Goal: Task Accomplishment & Management: Use online tool/utility

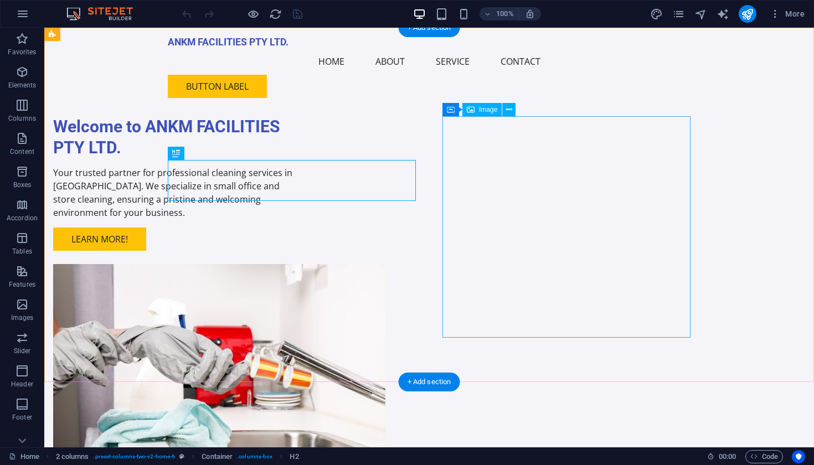
click at [301, 264] on figure at bounding box center [177, 374] width 248 height 221
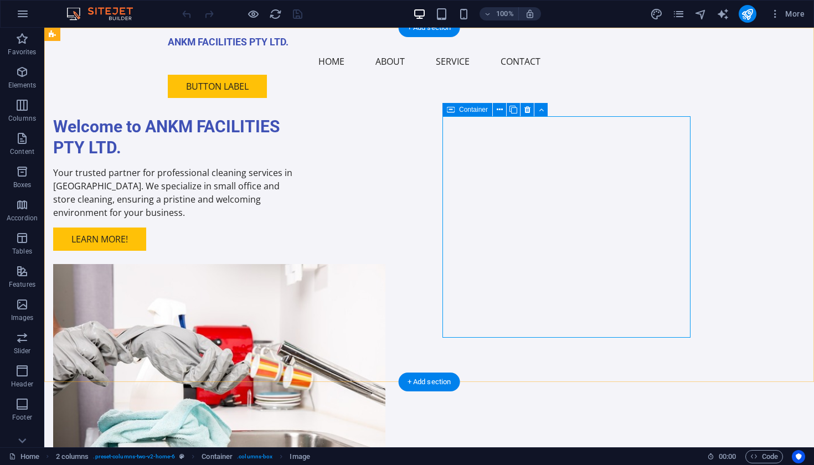
click at [464, 111] on span "Container" at bounding box center [473, 109] width 29 height 7
click at [497, 107] on icon at bounding box center [500, 110] width 6 height 12
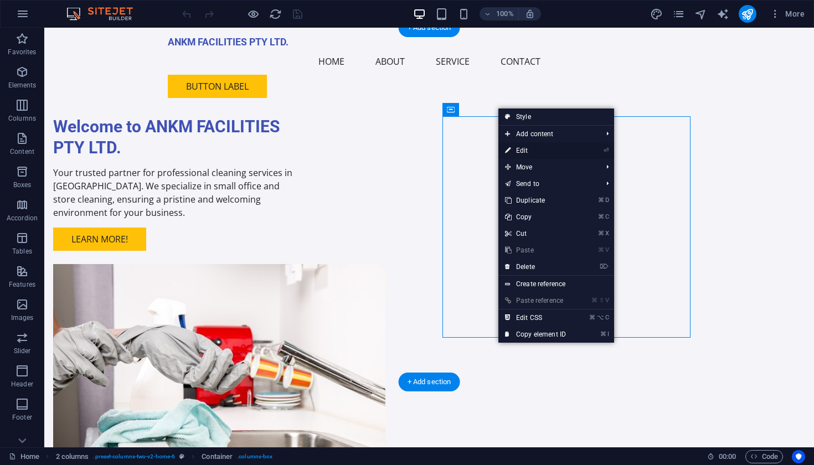
click at [535, 150] on link "⏎ Edit" at bounding box center [535, 150] width 74 height 17
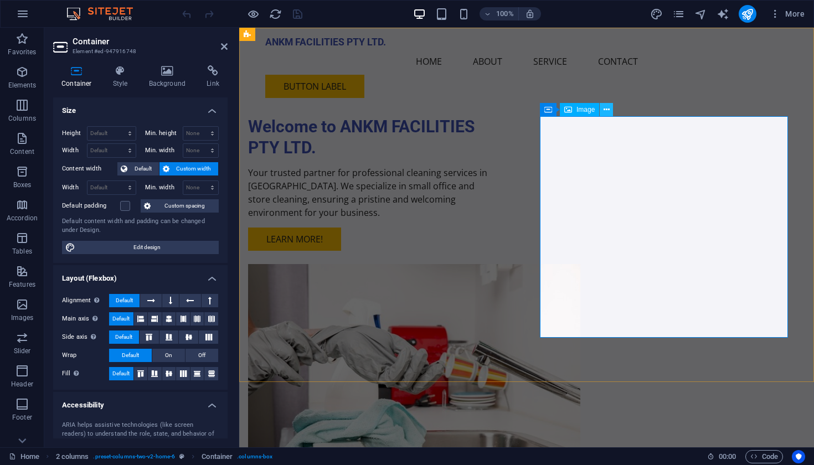
click at [607, 108] on icon at bounding box center [606, 110] width 6 height 12
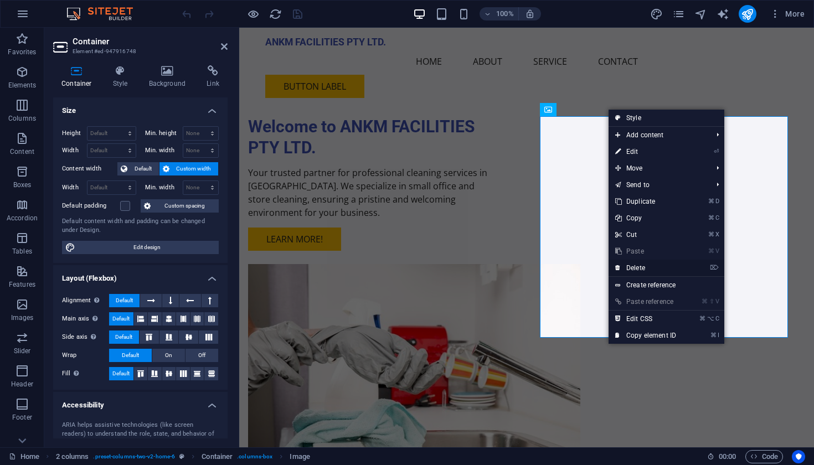
click at [628, 265] on link "⌦ Delete" at bounding box center [645, 268] width 74 height 17
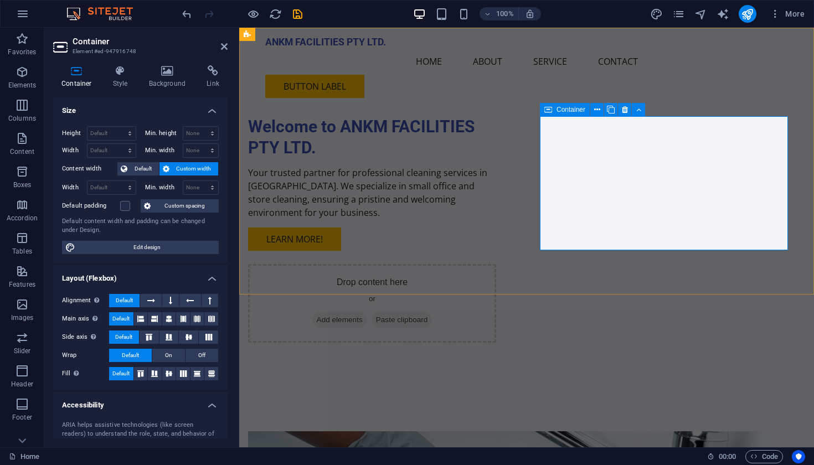
click at [367, 312] on span "Add elements" at bounding box center [339, 319] width 55 height 15
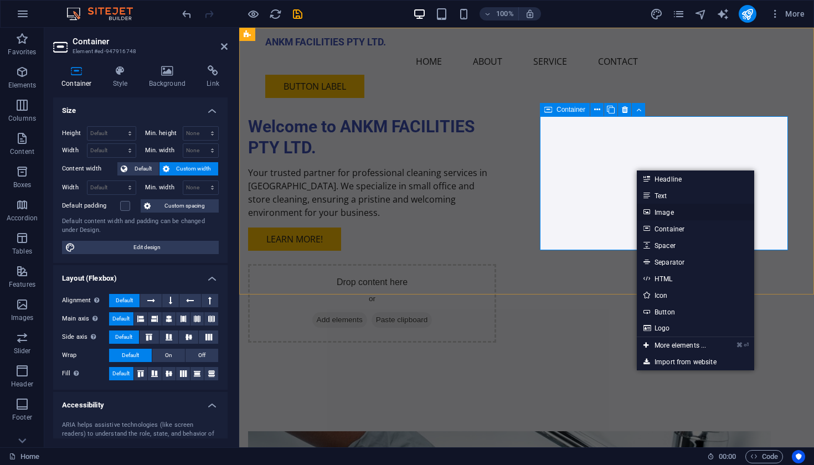
click at [658, 210] on link "Image" at bounding box center [695, 212] width 117 height 17
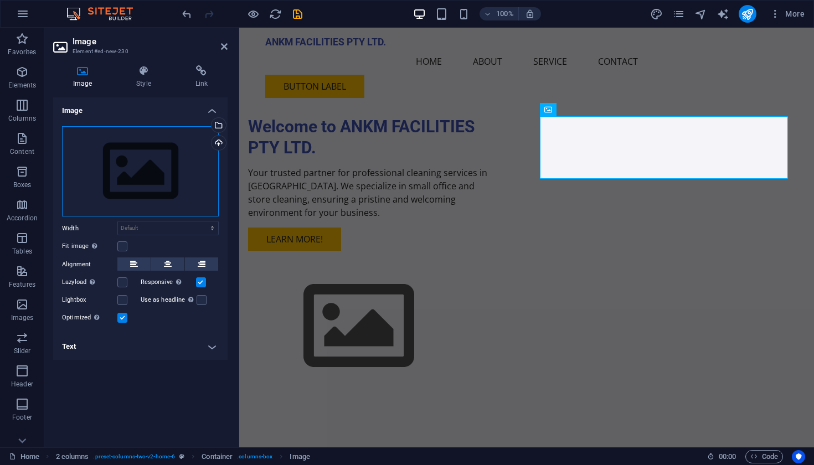
click at [183, 168] on div "Drag files here, click to choose files or select files from Files or our free s…" at bounding box center [140, 171] width 157 height 91
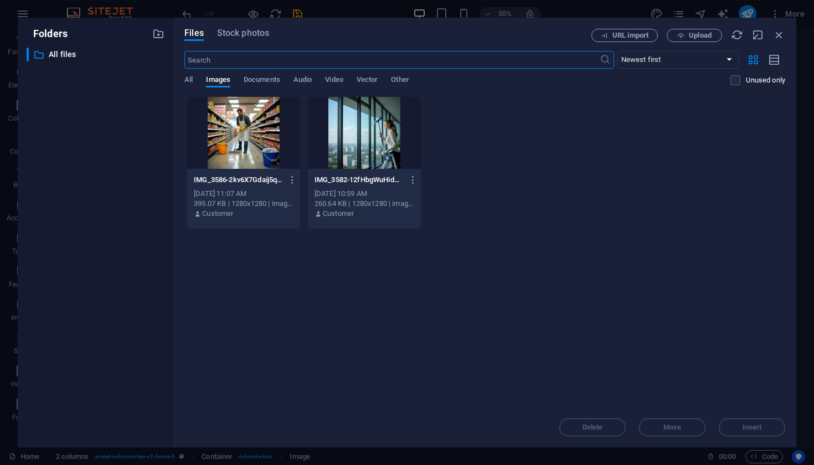
click at [252, 146] on div at bounding box center [243, 133] width 113 height 72
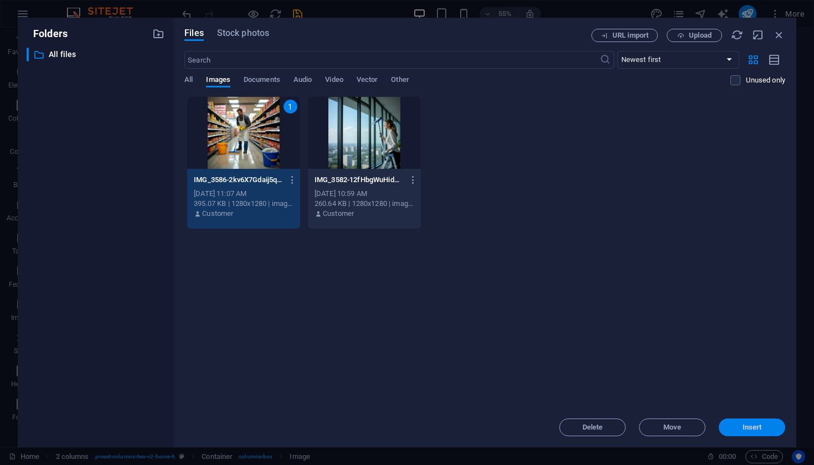
click at [736, 421] on button "Insert" at bounding box center [752, 427] width 66 height 18
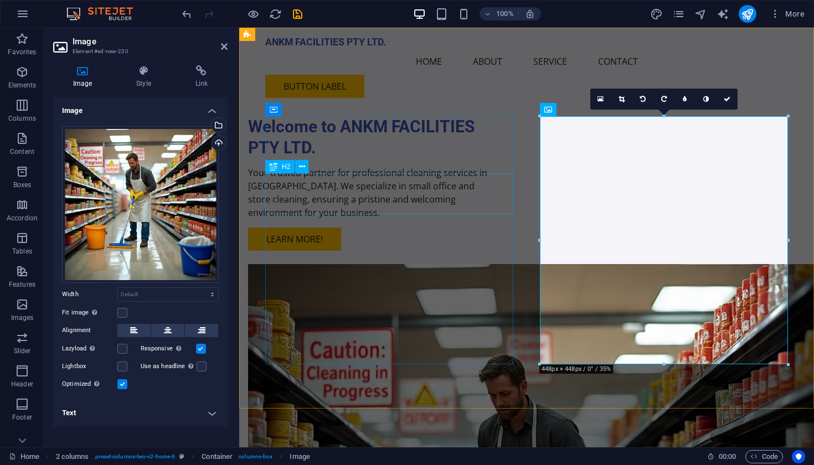
click at [415, 158] on div "Welcome to ANKM FACILITIES PTY LTD." at bounding box center [372, 137] width 248 height 42
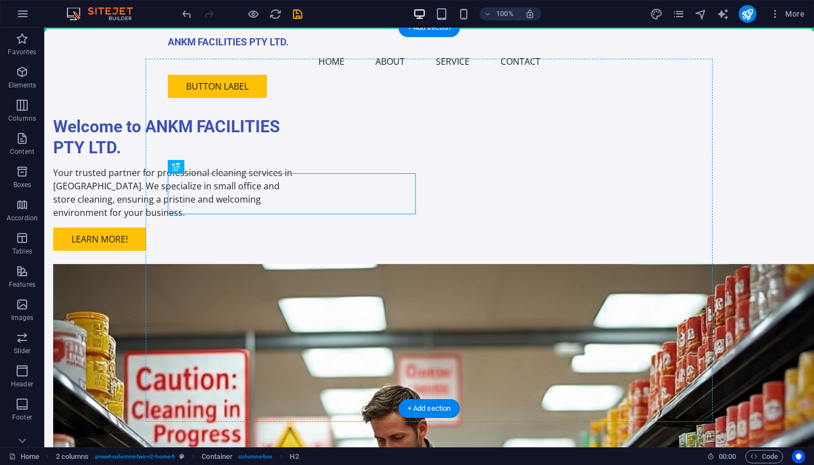
drag, startPoint x: 220, startPoint y: 191, endPoint x: 378, endPoint y: 146, distance: 163.6
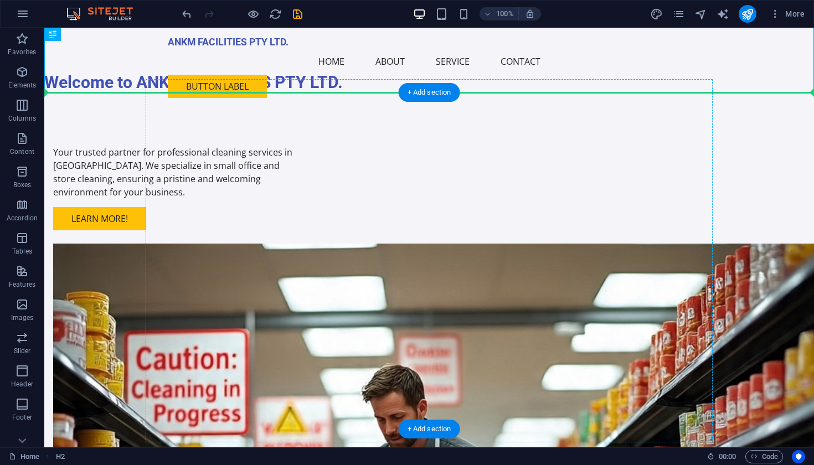
drag, startPoint x: 273, startPoint y: 79, endPoint x: 288, endPoint y: 178, distance: 100.2
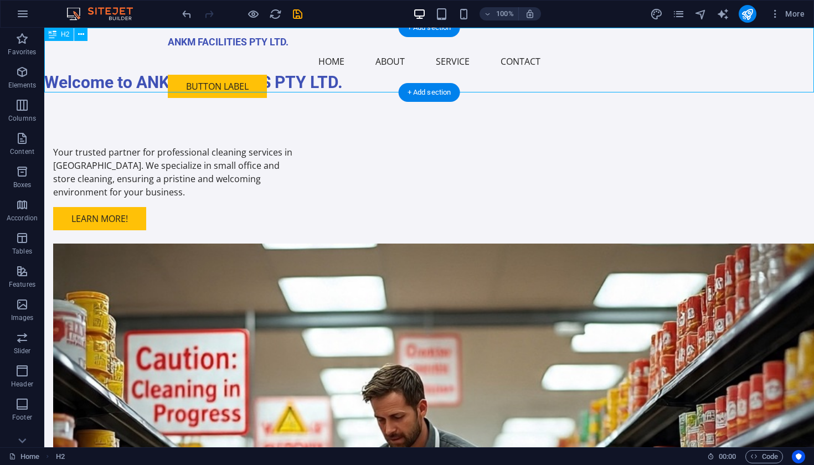
click at [223, 83] on div "Welcome to ANKM FACILITIES PTY LTD." at bounding box center [428, 60] width 769 height 65
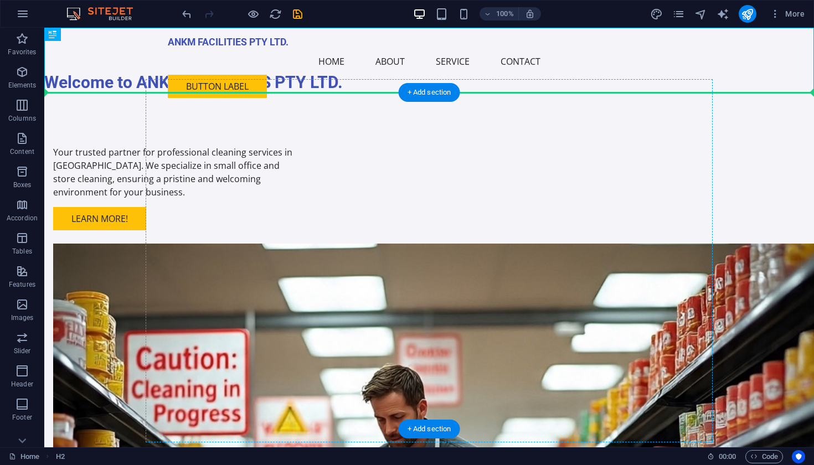
drag, startPoint x: 218, startPoint y: 81, endPoint x: 243, endPoint y: 190, distance: 112.4
drag, startPoint x: 167, startPoint y: 80, endPoint x: 235, endPoint y: 183, distance: 123.3
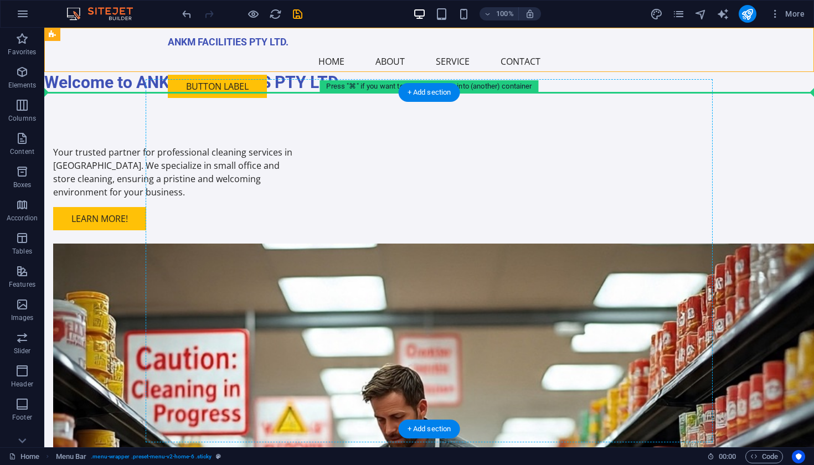
drag, startPoint x: 167, startPoint y: 60, endPoint x: 219, endPoint y: 193, distance: 143.4
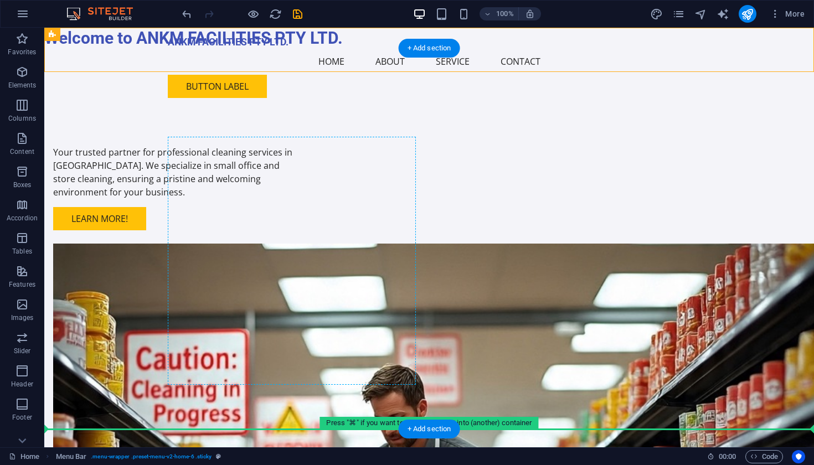
drag, startPoint x: 262, startPoint y: 35, endPoint x: 327, endPoint y: 257, distance: 231.2
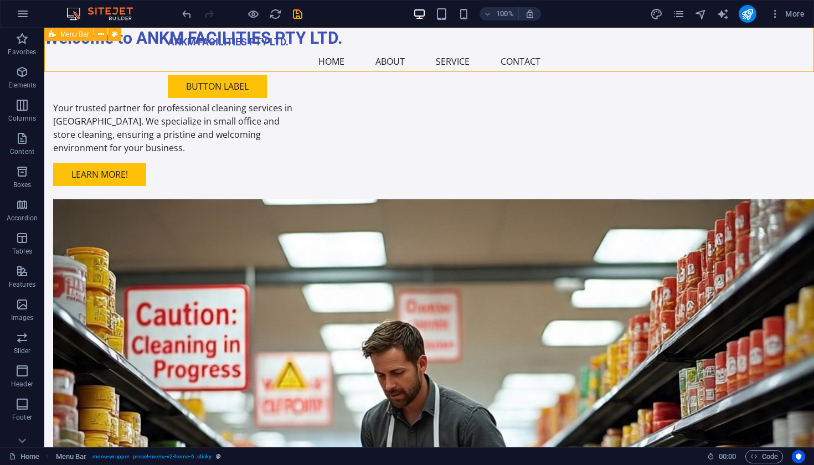
click at [276, 32] on div "ANKM FACILITIES PTY LTD. Menu Home About Service Contact Button label" at bounding box center [428, 67] width 769 height 79
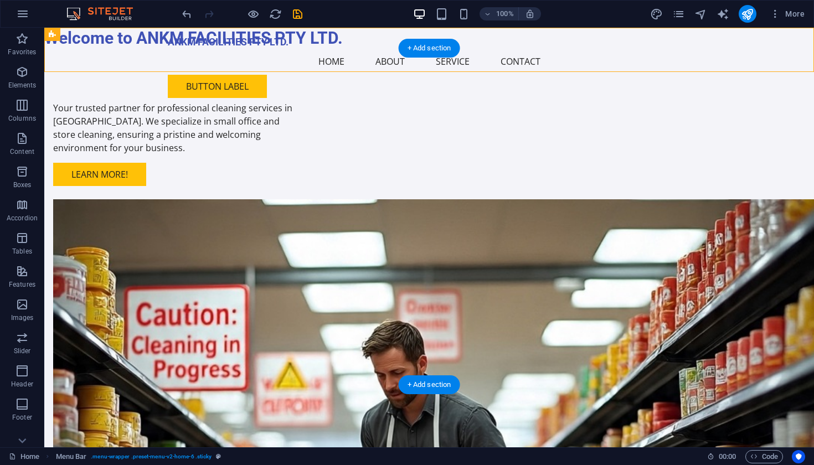
drag, startPoint x: 145, startPoint y: 62, endPoint x: 197, endPoint y: 120, distance: 77.6
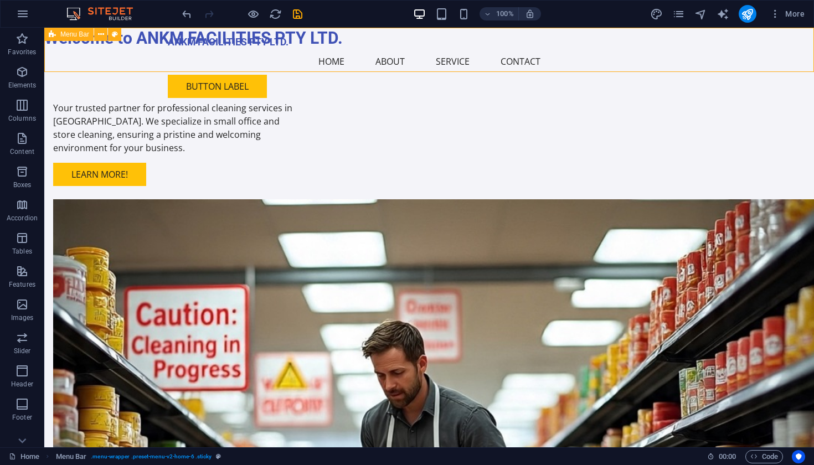
click at [162, 38] on div "ANKM FACILITIES PTY LTD. Menu Home About Service Contact Button label" at bounding box center [428, 67] width 769 height 79
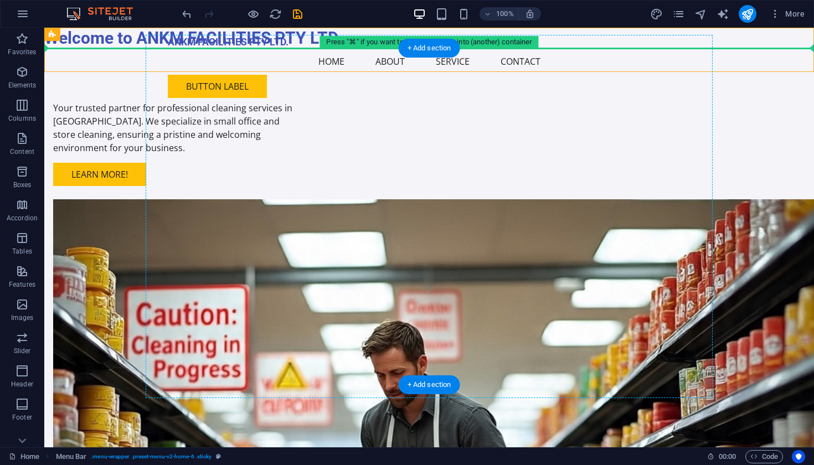
drag, startPoint x: 162, startPoint y: 38, endPoint x: 192, endPoint y: 121, distance: 88.8
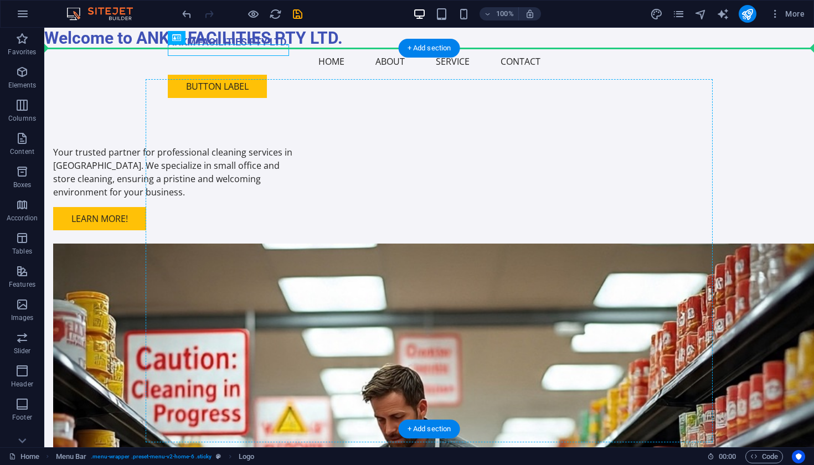
drag, startPoint x: 273, startPoint y: 46, endPoint x: 297, endPoint y: 166, distance: 121.8
